Goal: Transaction & Acquisition: Download file/media

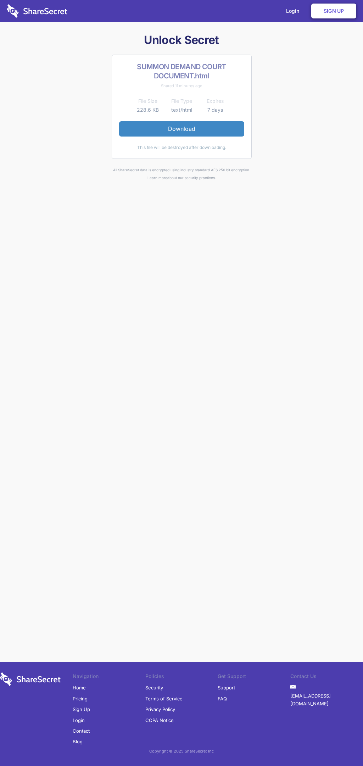
click at [182, 129] on link "Download" at bounding box center [181, 128] width 125 height 15
